Goal: Task Accomplishment & Management: Use online tool/utility

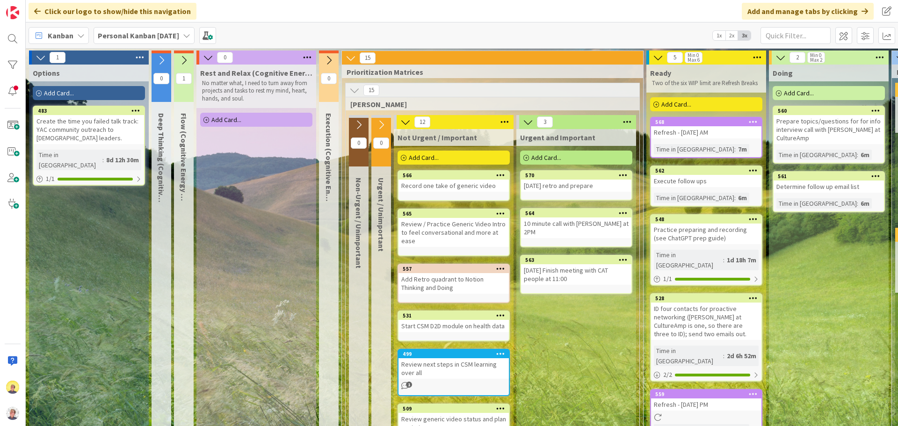
scroll to position [0, 348]
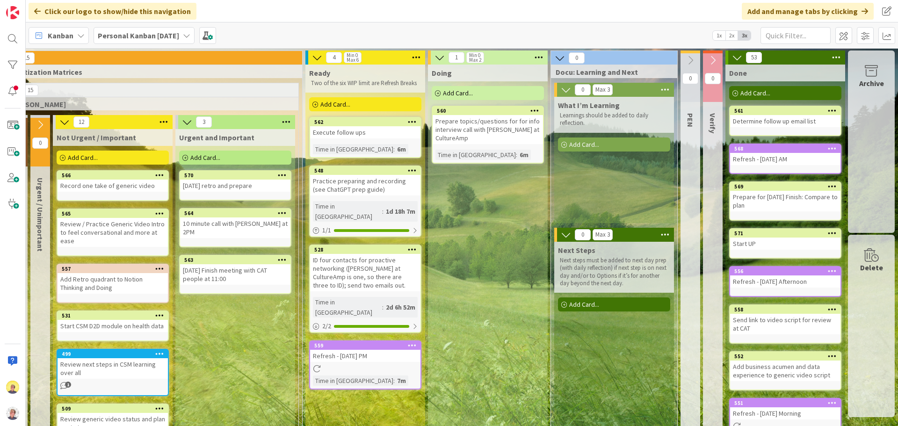
click at [343, 105] on div "Add Card..." at bounding box center [365, 104] width 112 height 14
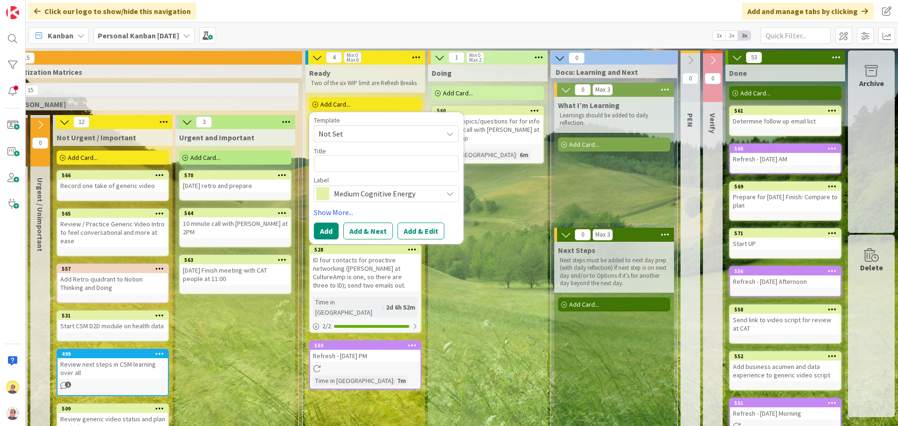
type textarea "x"
type textarea "P"
type textarea "x"
type textarea "Pr"
type textarea "x"
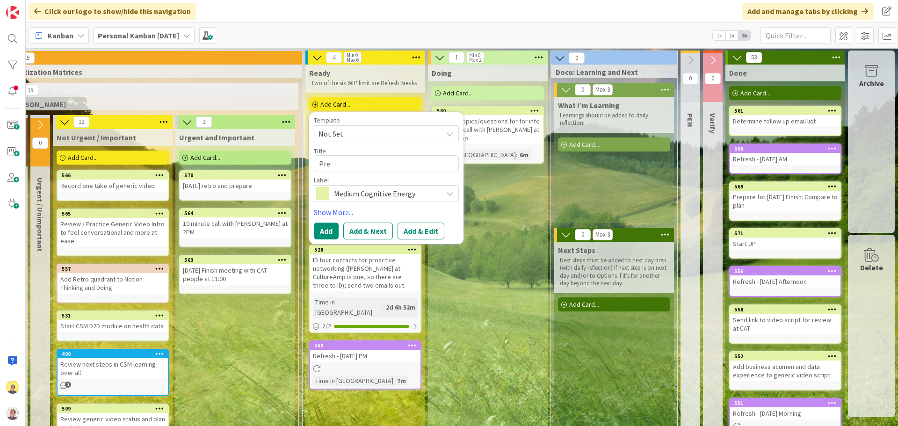
type textarea "Prep"
type textarea "x"
type textarea "Prep"
type textarea "x"
type textarea "Prep e"
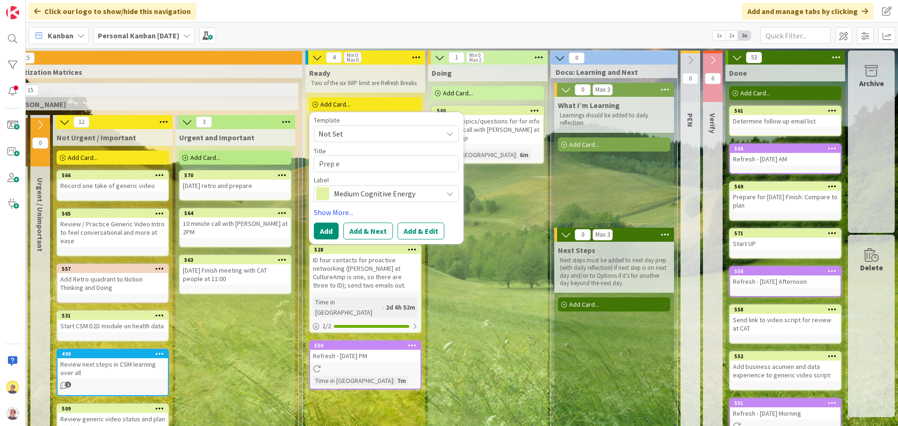
type textarea "x"
type textarea "Prep ex"
type textarea "x"
type textarea "Prep exa"
type textarea "x"
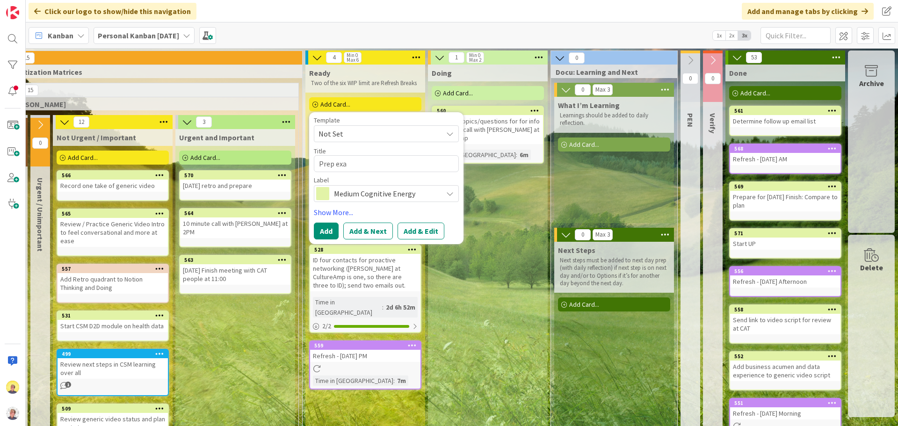
type textarea "Prep exam"
type textarea "x"
type textarea "Prep examp"
type textarea "x"
type textarea "Prep exampl"
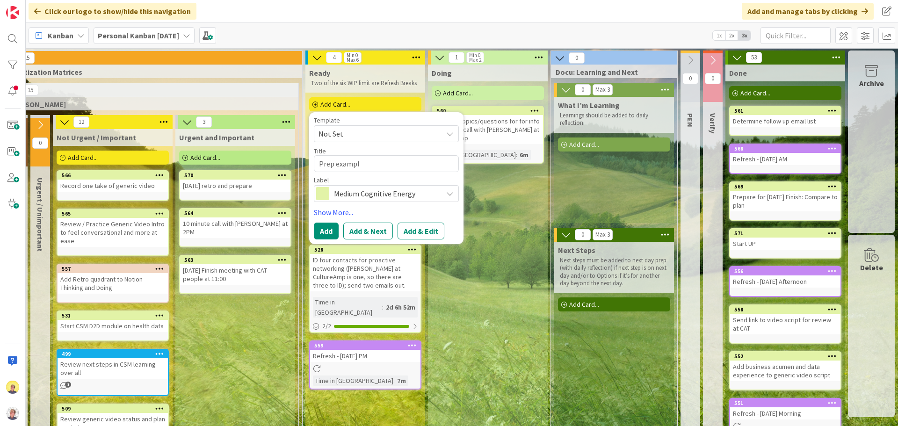
type textarea "x"
type textarea "Prep example"
type textarea "x"
type textarea "Prep example"
type textarea "x"
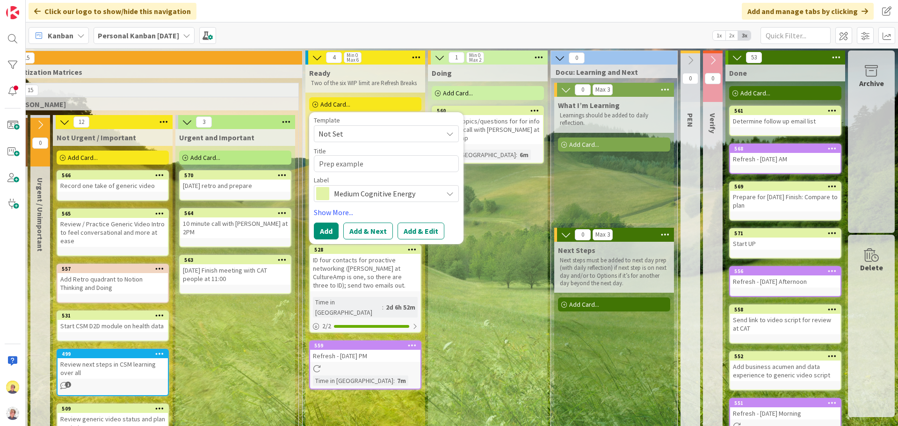
type textarea "Prep example o"
type textarea "x"
type textarea "Prep example out"
type textarea "x"
type textarea "Prep example outr"
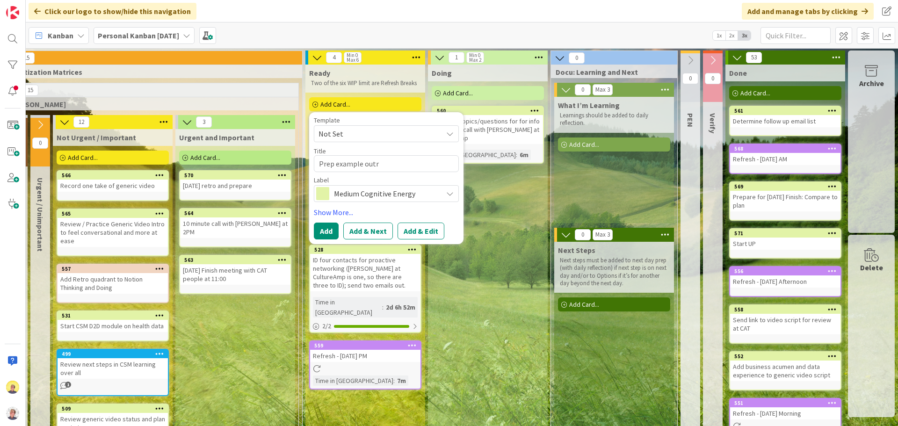
type textarea "x"
type textarea "Prep example outre"
type textarea "x"
type textarea "Prep example outrea"
type textarea "x"
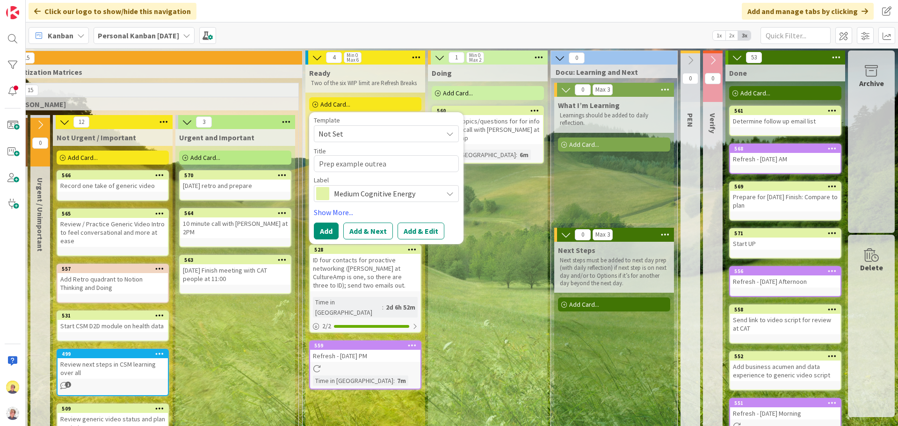
type textarea "Prep example outreac"
type textarea "x"
type textarea "Prep example outreach"
type textarea "x"
type textarea "Prep example outreach"
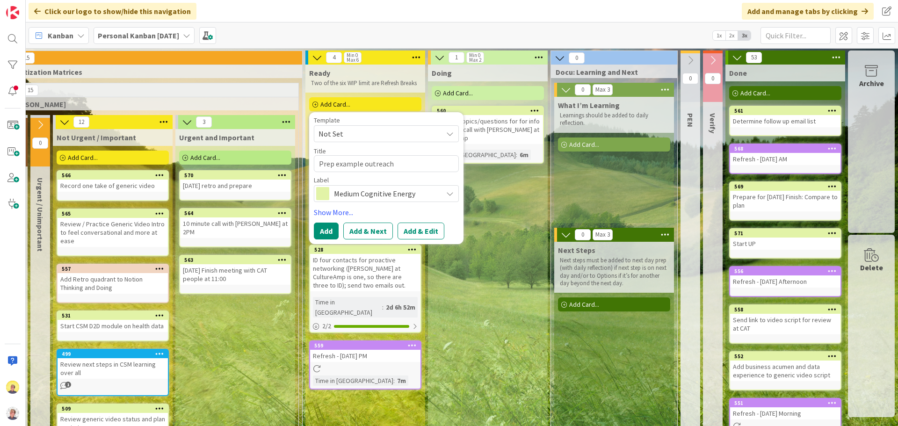
type textarea "x"
type textarea "Prep example outreach to"
type textarea "x"
type textarea "Prep example outreach to"
type textarea "x"
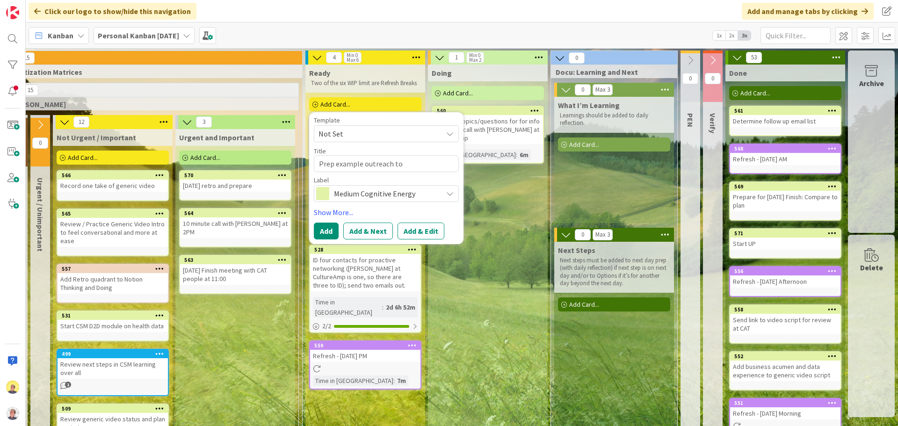
type textarea "Prep example outreach to d"
type textarea "x"
type textarea "Prep example outreach to dc"
type textarea "x"
type textarea "Prep example outreach to d"
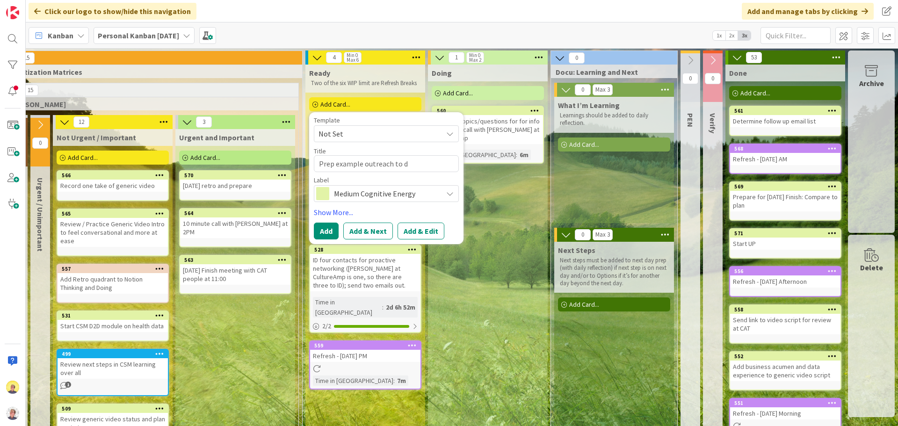
type textarea "x"
type textarea "Prep example outreach to"
type textarea "x"
type textarea "Prep example outreach to c"
type textarea "x"
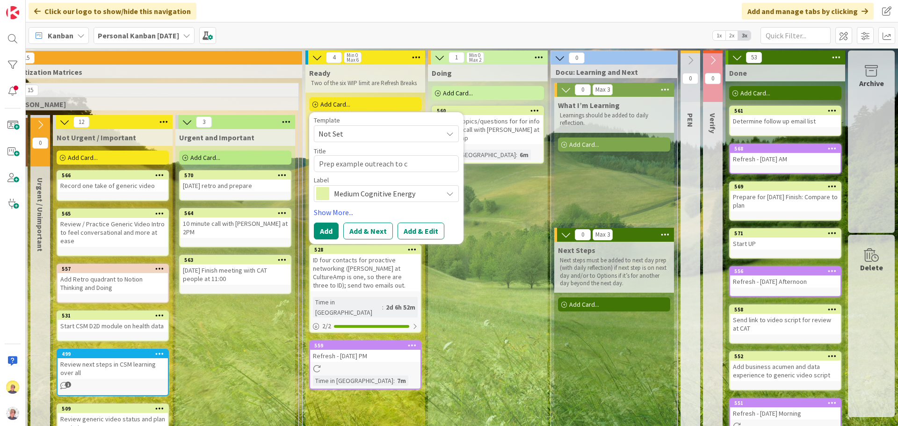
type textarea "Prep example outreach to co"
type textarea "x"
type textarea "Prep example outreach to com"
type textarea "x"
type textarea "Prep example outreach to comp"
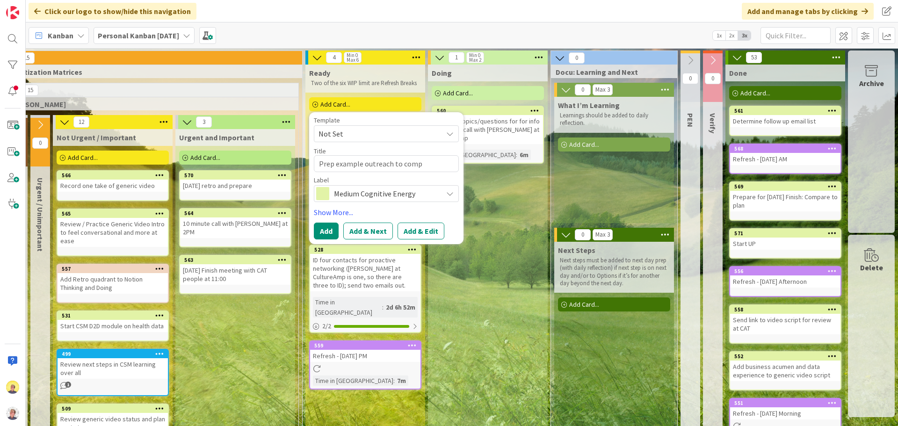
type textarea "x"
type textarea "Prep example outreach to compa"
type textarea "x"
type textarea "Prep example outreach to compan"
type textarea "x"
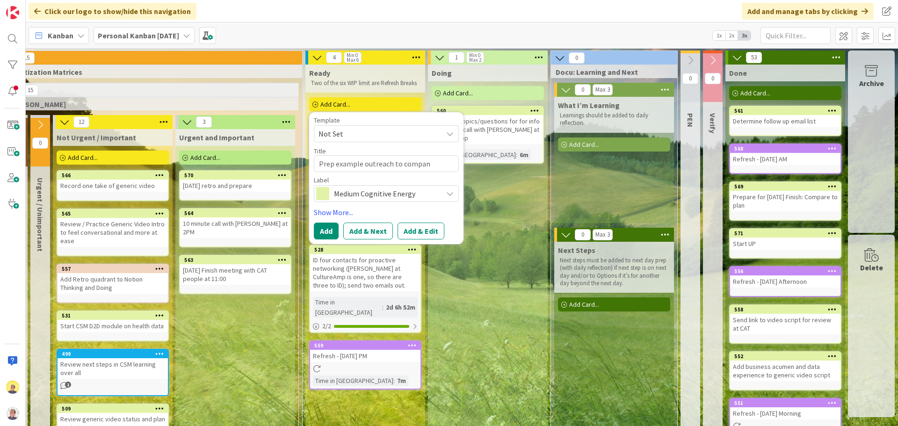
type textarea "Prep example outreach to compani"
type textarea "x"
type textarea "Prep example outreach to companie"
type textarea "x"
type textarea "Prep example outreach to compani"
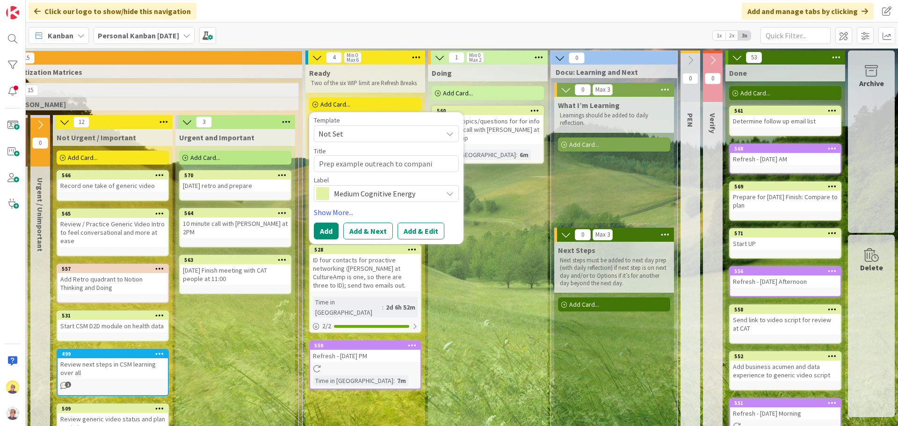
type textarea "x"
type textarea "Prep example outreach to compan"
type textarea "x"
type textarea "Prep example outreach to compa"
type textarea "x"
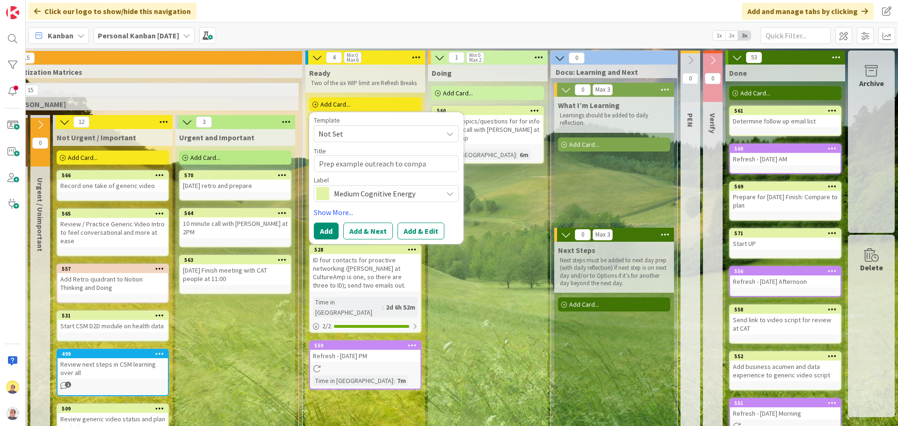
type textarea "Prep example outreach to comp"
type textarea "x"
type textarea "Prep example outreach to com"
type textarea "x"
type textarea "Prep example outreach to co"
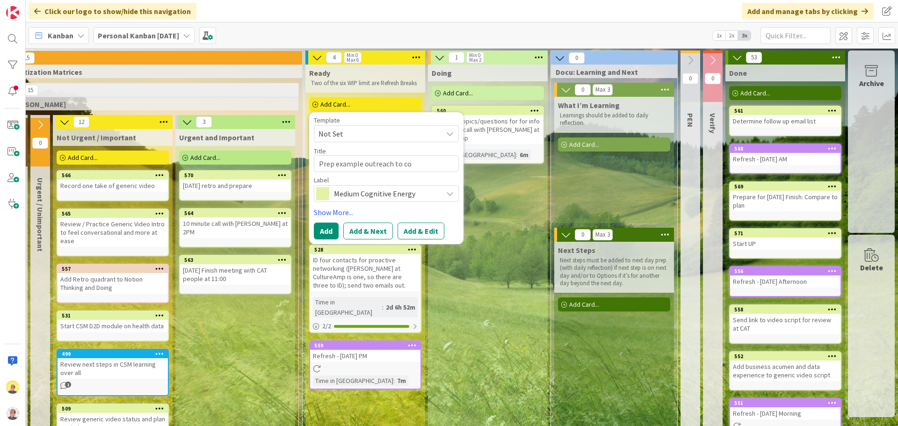
type textarea "x"
type textarea "Prep example outreach to c"
type textarea "x"
type textarea "Prep example outreach to"
type textarea "x"
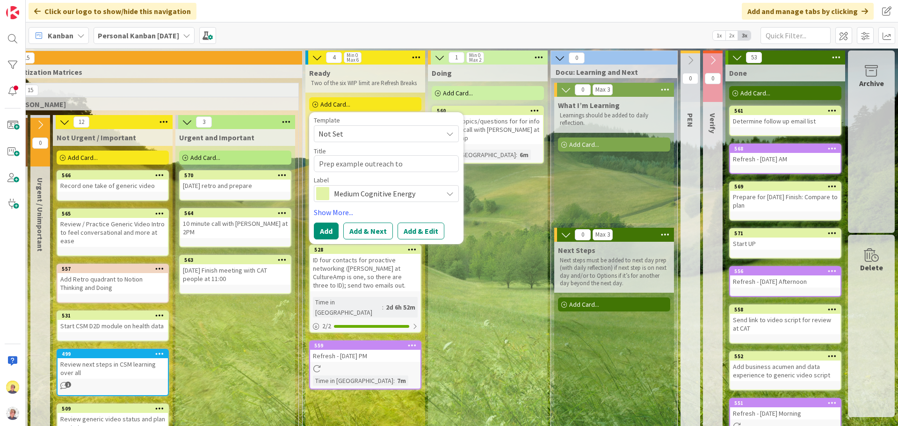
type textarea "Prep example outreach to"
type textarea "x"
type textarea "Prep example outreach to a"
type textarea "x"
type textarea "Prep example outreach to a"
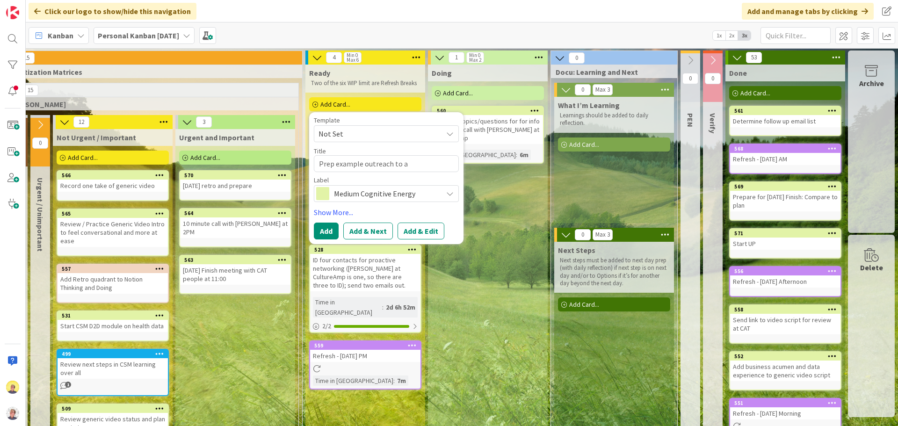
type textarea "x"
type textarea "Prep example outreach to a f"
type textarea "x"
type textarea "Prep example outreach to a fe"
type textarea "x"
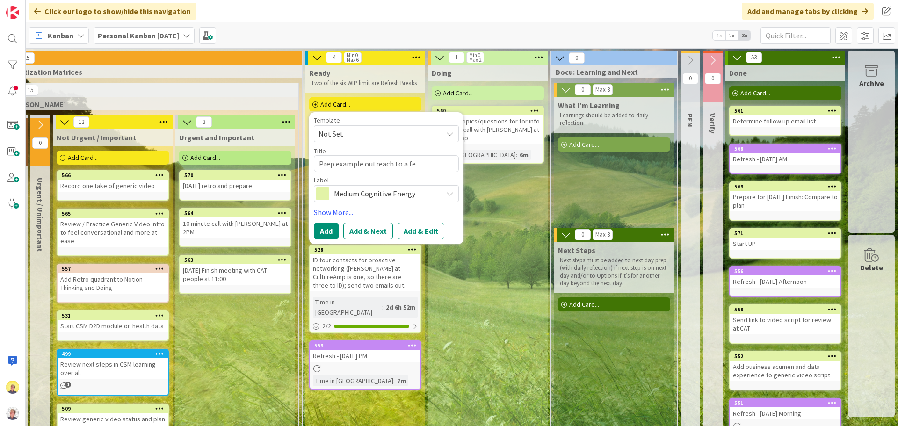
type textarea "Prep example outreach to a few"
type textarea "x"
type textarea "Prep example outreach to a few"
type textarea "x"
type textarea "Prep example outreach to a few c"
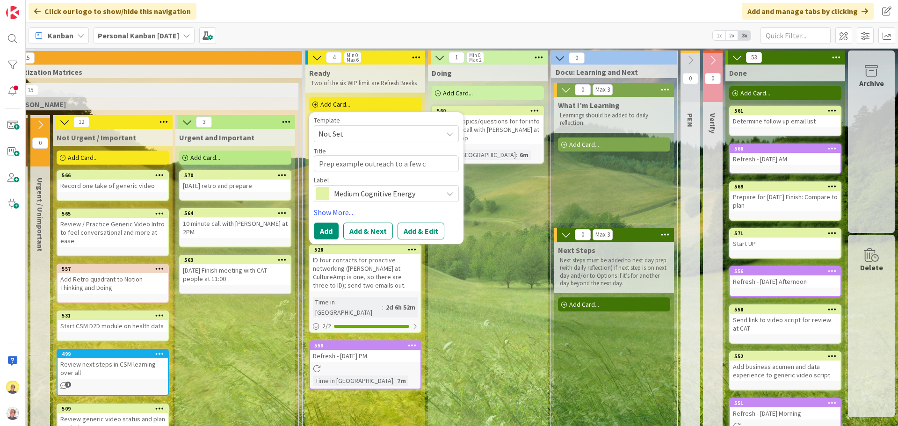
type textarea "x"
type textarea "Prep example outreach to a few co"
type textarea "x"
type textarea "Prep example outreach to a few com"
type textarea "x"
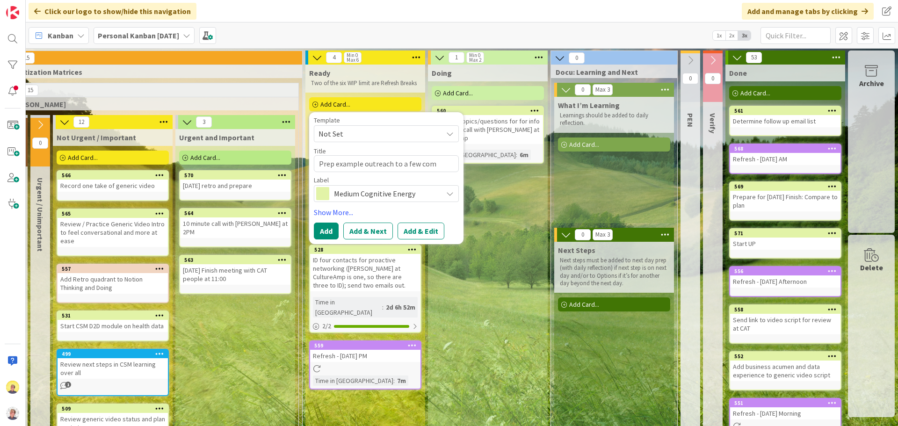
type textarea "Prep example outreach to a few comp"
type textarea "x"
type textarea "Prep example outreach to a few compa"
type textarea "x"
type textarea "Prep example outreach to a few compan"
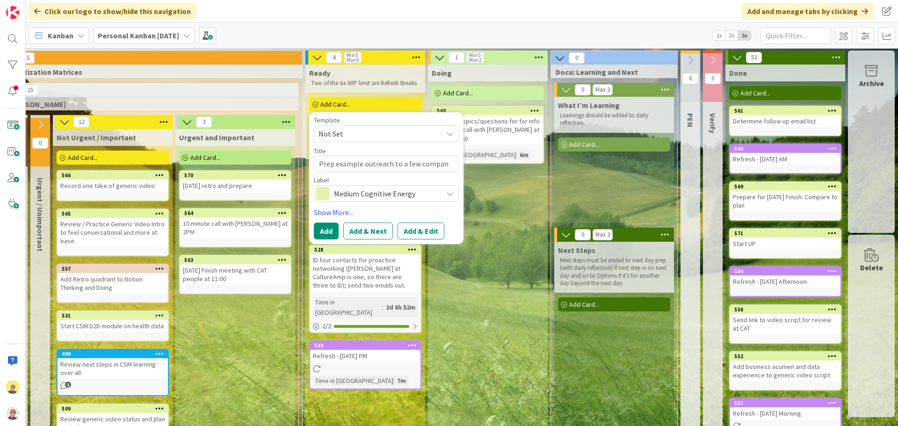
type textarea "x"
type textarea "Prep example outreach to a few companie"
type textarea "x"
type textarea "Prep example outreach to a few companies"
type textarea "x"
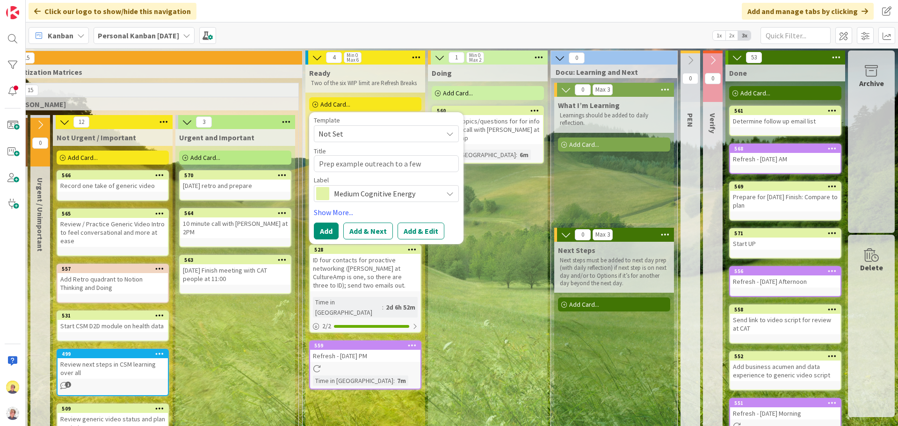
type textarea "Prep example outreach to a few companies"
type textarea "x"
type textarea "Prep example outreach to a few companies f"
type textarea "x"
type textarea "Prep example outreach to a few companies fo"
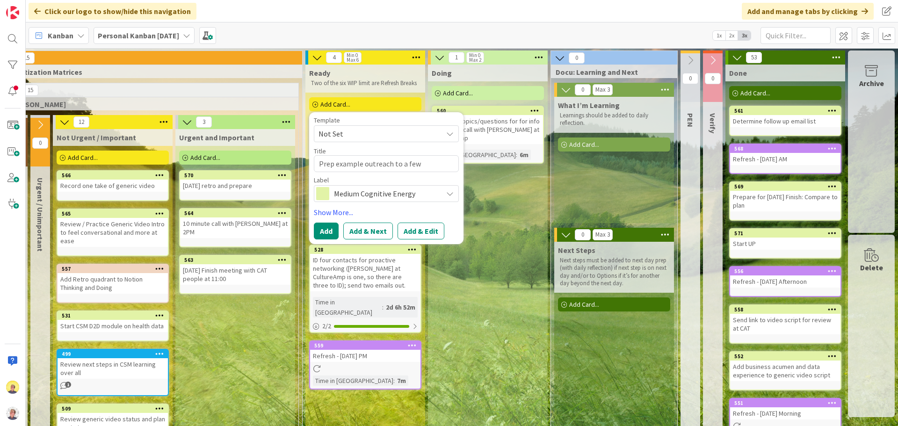
type textarea "x"
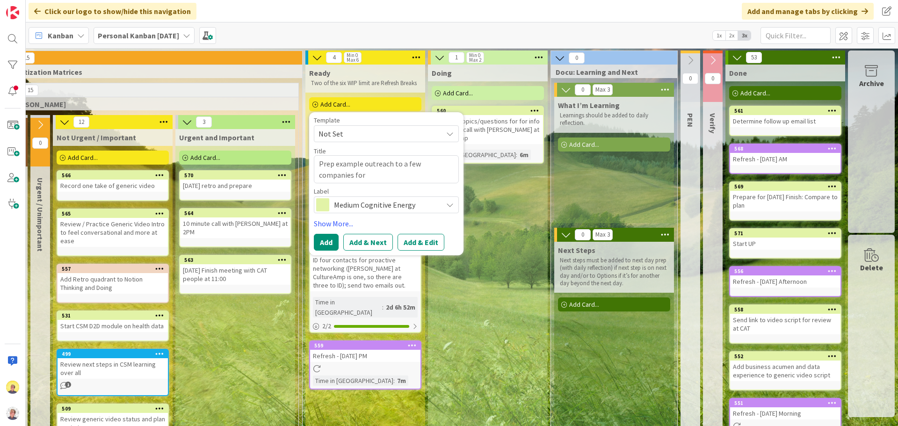
type textarea "Prep example outreach to a few companies for"
type textarea "x"
type textarea "Prep example outreach to a few companies for I"
type textarea "x"
type textarea "Prep example outreach to a few companies for Il"
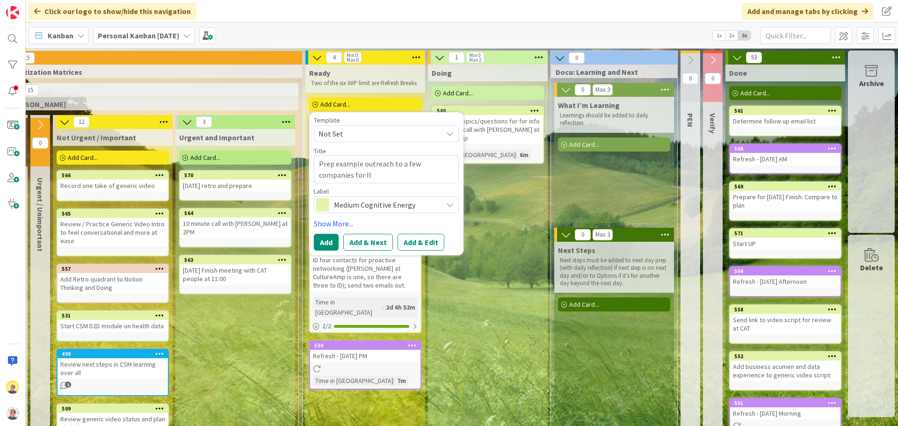
type textarea "x"
type textarea "Prep example outreach to a few companies for I"
type textarea "x"
type textarea "Prep example outreach to a few companies for"
type textarea "x"
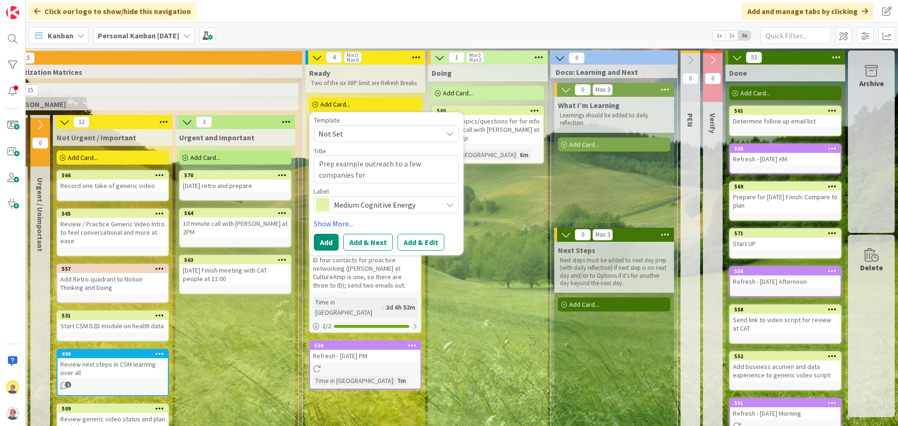
type textarea "Prep example outreach to a few companies for O"
type textarea "x"
type textarea "Prep example outreach to a few companies for Ol"
type textarea "x"
type textarea "Prep example outreach to a few companies for Oli"
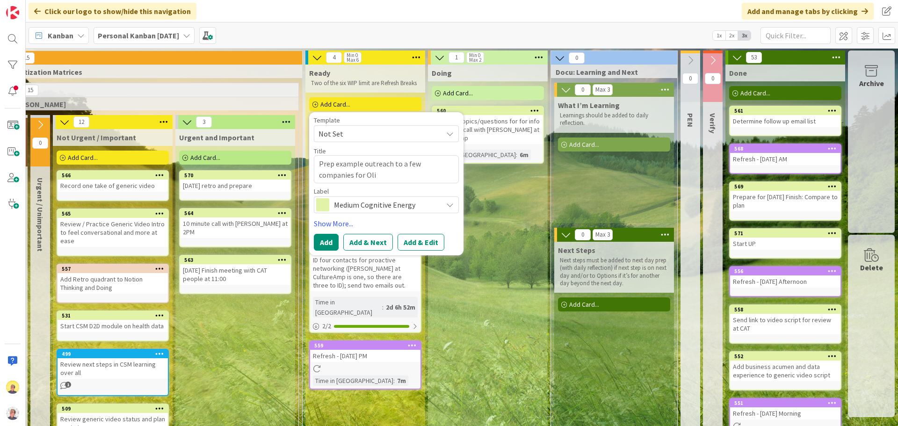
type textarea "x"
type textarea "Prep example outreach to a few companies for Oliv"
type textarea "x"
type textarea "Prep example outreach to a few companies for Olivi"
type textarea "x"
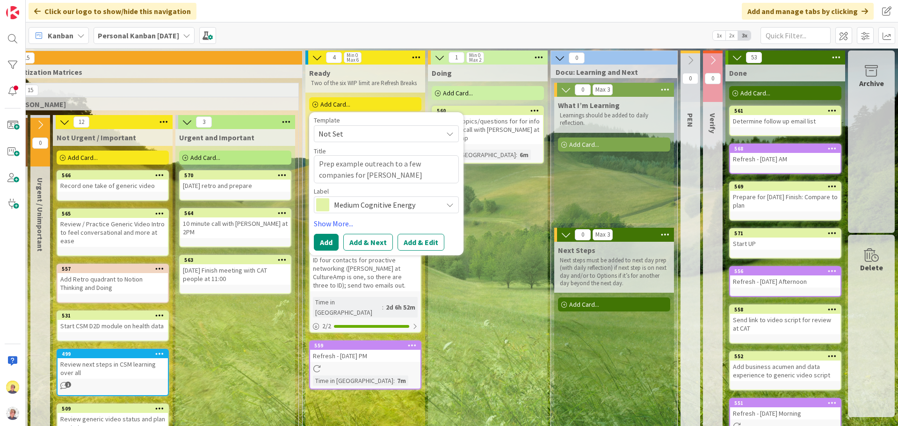
type textarea "Prep example outreach to a few companies for [PERSON_NAME]"
type textarea "x"
type textarea "Prep example outreach to a few companies for [PERSON_NAME]"
type textarea "x"
type textarea "Prep example outreach to a few companies for [PERSON_NAME] to"
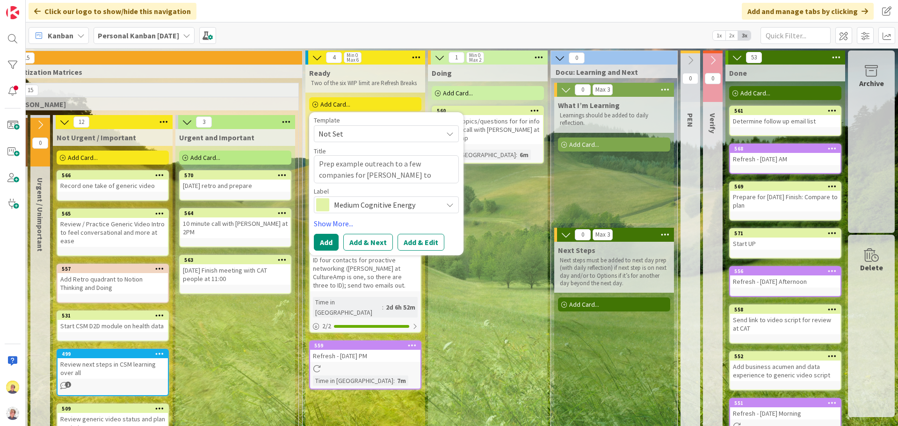
type textarea "x"
type textarea "Prep example outreach to a few companies for [PERSON_NAME] to"
type textarea "x"
type textarea "Prep example outreach to a few companies for [PERSON_NAME] to r"
type textarea "x"
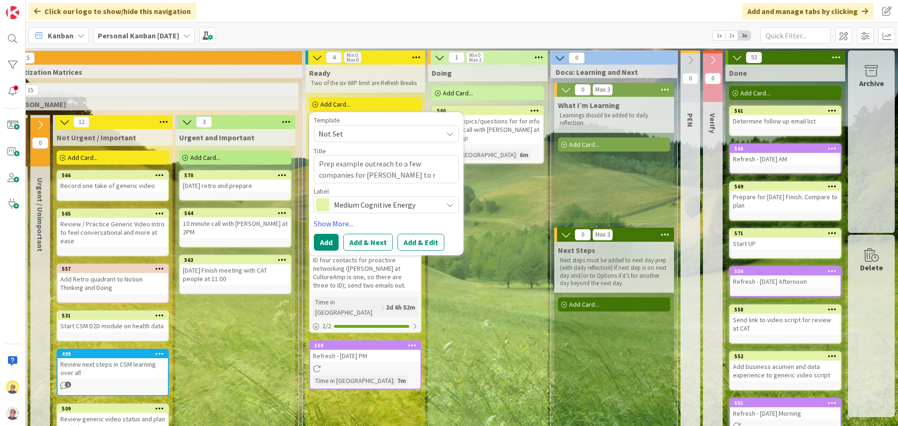
type textarea "Prep example outreach to a few companies for [PERSON_NAME] to re"
type textarea "x"
type textarea "Prep example outreach to a few companies for [PERSON_NAME] to rev"
type textarea "x"
type textarea "Prep example outreach to a few companies for [PERSON_NAME] to revi"
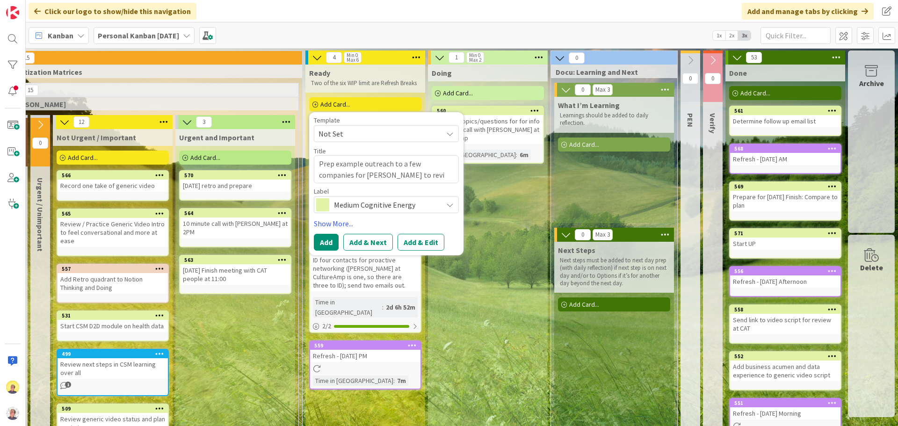
type textarea "x"
type textarea "Prep example outreach to a few companies for [PERSON_NAME] to revie"
type textarea "x"
type textarea "Prep example outreach to a few companies for [PERSON_NAME] to review"
type textarea "x"
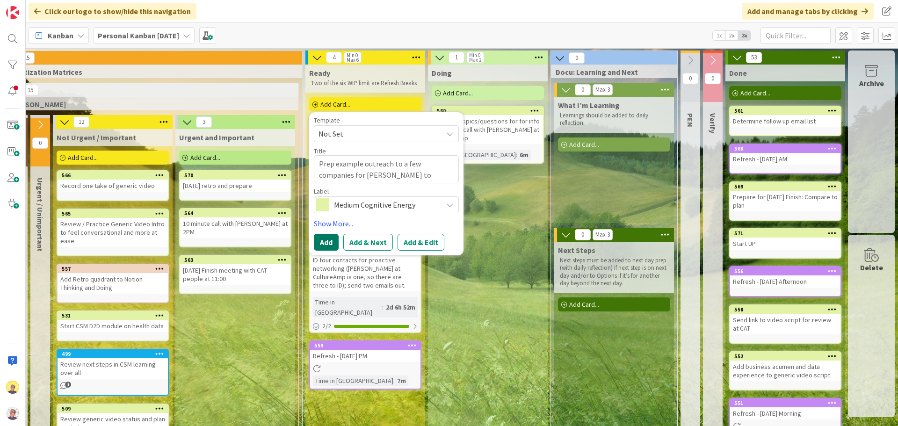
type textarea "Prep example outreach to a few companies for [PERSON_NAME] to review."
click at [314, 245] on button "Add" at bounding box center [326, 242] width 25 height 17
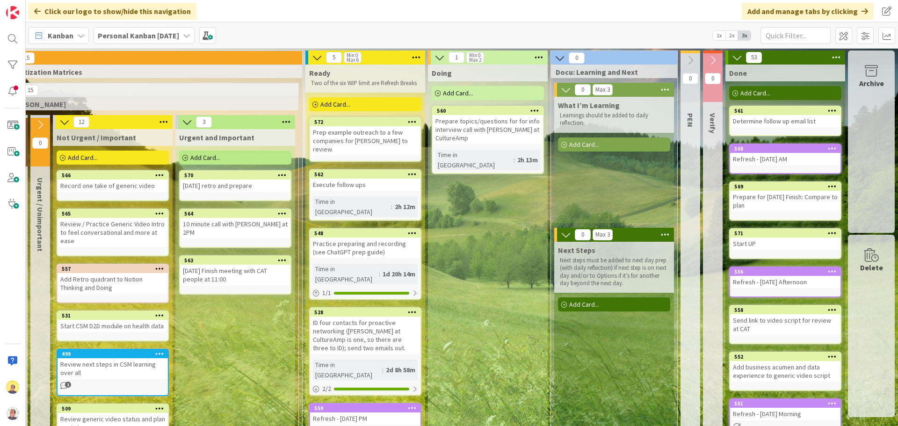
type textarea "x"
